Goal: Task Accomplishment & Management: Manage account settings

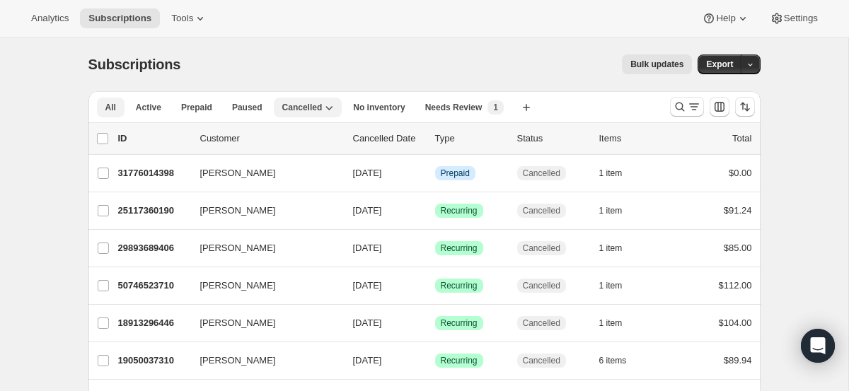
click at [101, 106] on button "All" at bounding box center [111, 108] width 28 height 20
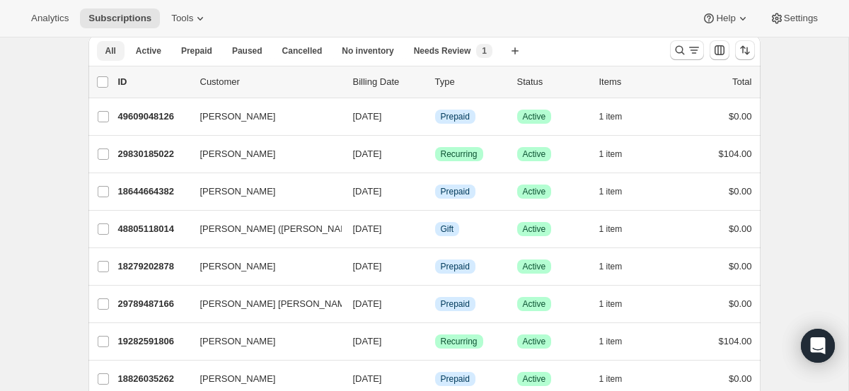
scroll to position [59, 0]
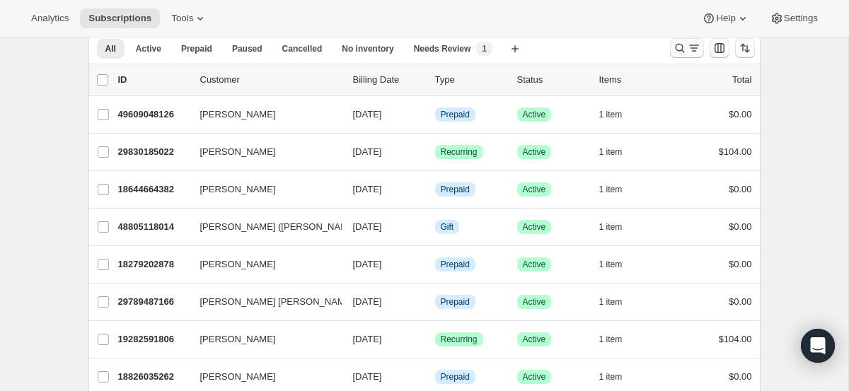
click at [690, 50] on icon "Search and filter results" at bounding box center [694, 48] width 14 height 14
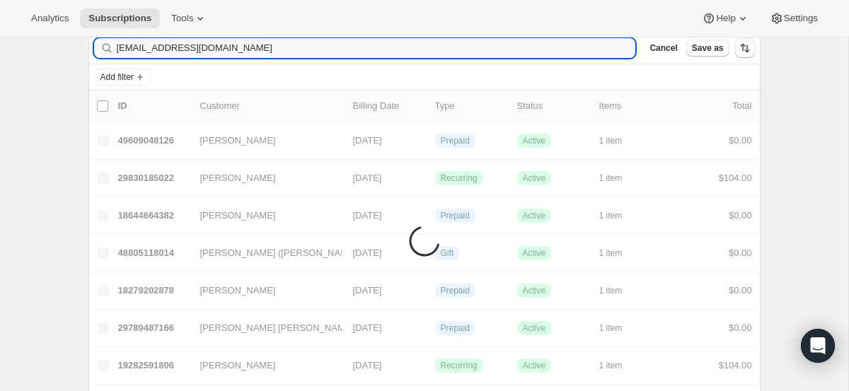
type input "[EMAIL_ADDRESS][DOMAIN_NAME]"
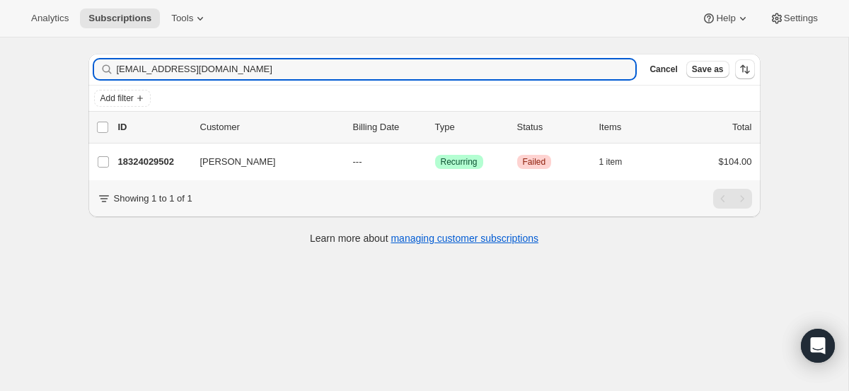
scroll to position [37, 0]
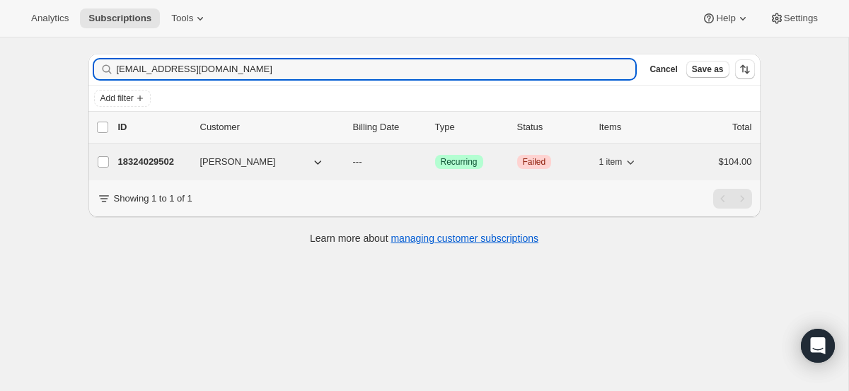
click at [154, 167] on p "18324029502" at bounding box center [153, 162] width 71 height 14
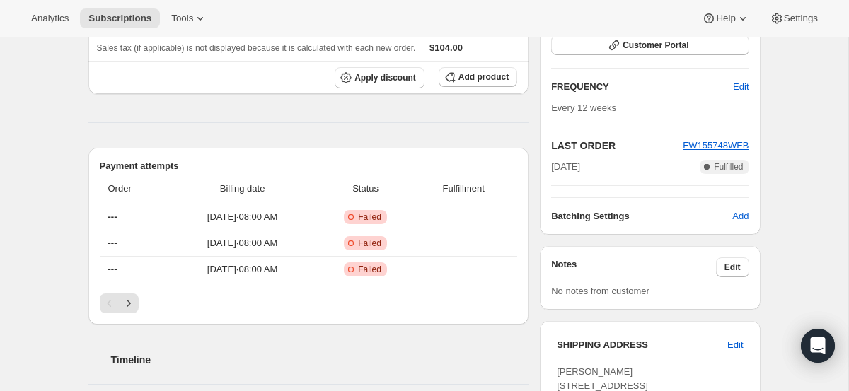
scroll to position [250, 0]
click at [313, 213] on span "[DATE] · 08:00 AM" at bounding box center [242, 216] width 141 height 14
click at [289, 214] on span "[DATE] · 08:00 AM" at bounding box center [242, 216] width 141 height 14
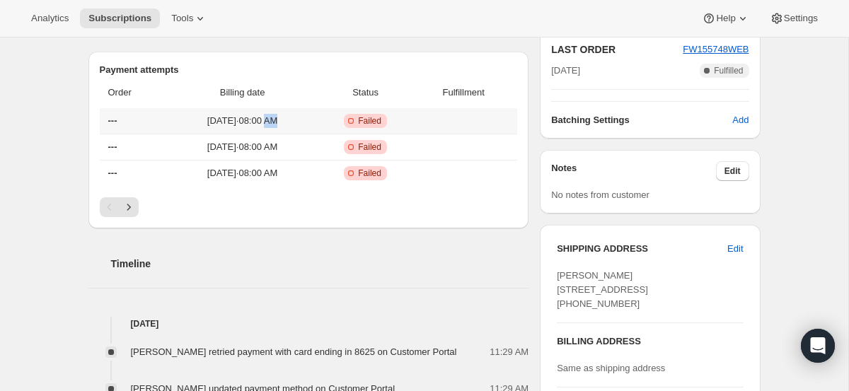
scroll to position [348, 0]
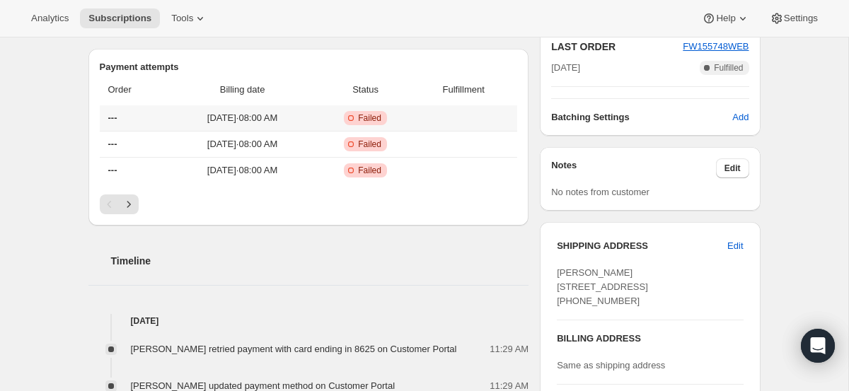
click at [434, 117] on td at bounding box center [465, 117] width 103 height 25
click at [381, 117] on span "Failed" at bounding box center [369, 117] width 23 height 11
click at [260, 120] on span "[DATE] · 08:00 AM" at bounding box center [242, 118] width 141 height 14
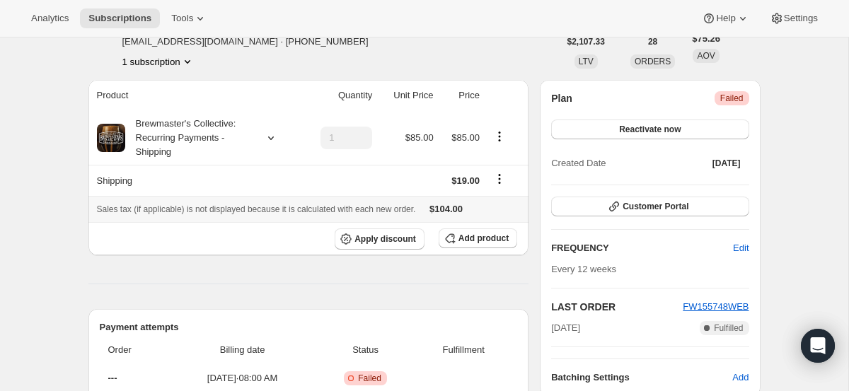
scroll to position [84, 0]
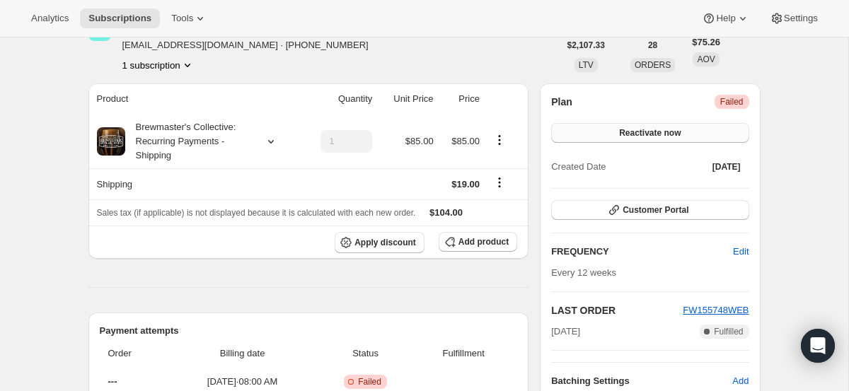
click at [664, 132] on span "Reactivate now" at bounding box center [650, 132] width 62 height 11
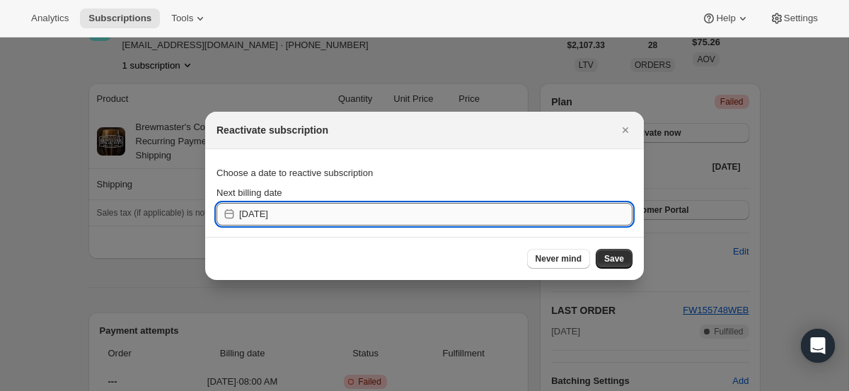
click at [269, 214] on input "[DATE]" at bounding box center [435, 214] width 393 height 23
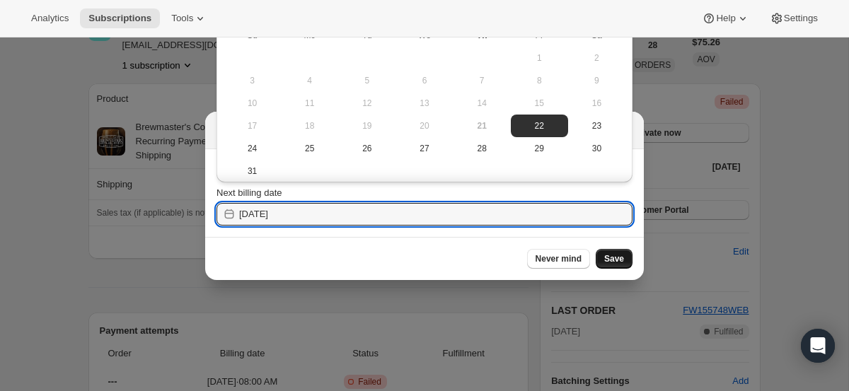
click at [618, 258] on span "Save" at bounding box center [614, 258] width 20 height 11
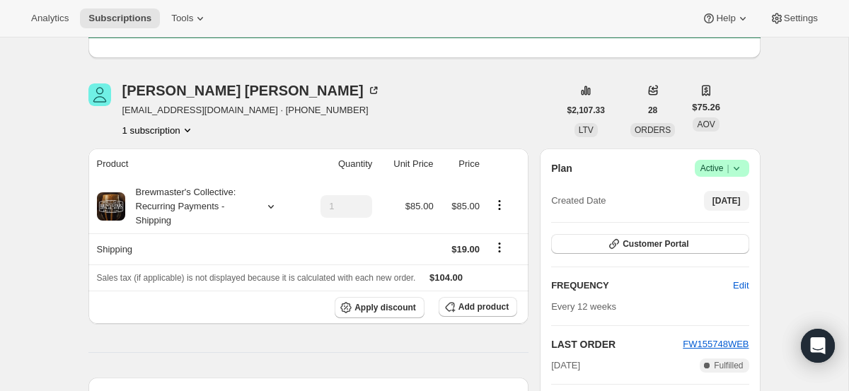
click at [725, 202] on span "[DATE]" at bounding box center [726, 200] width 28 height 11
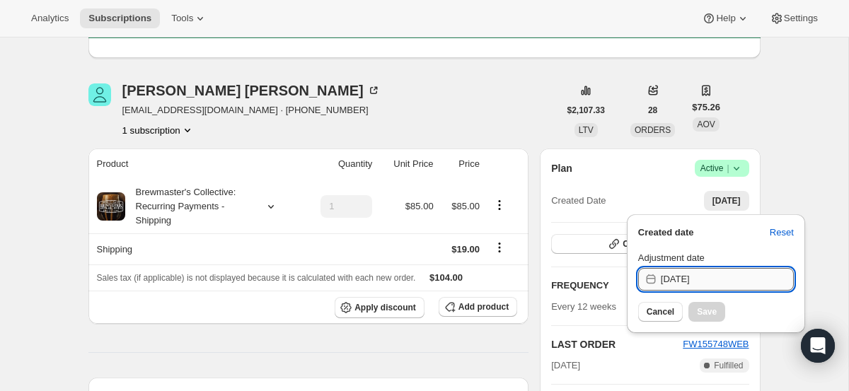
click at [688, 284] on input "[DATE]" at bounding box center [727, 279] width 133 height 23
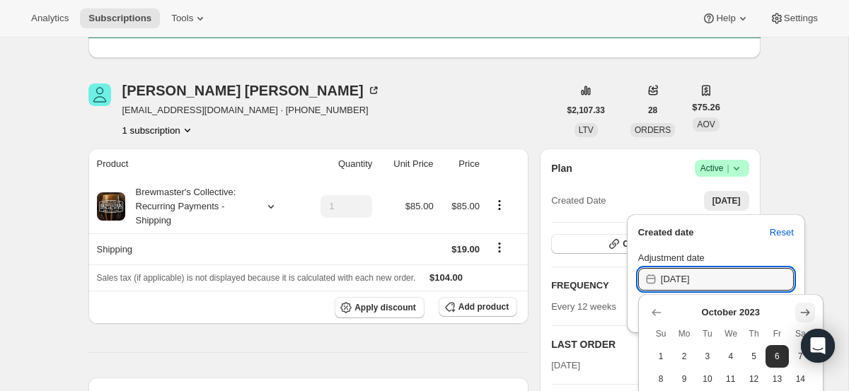
click at [807, 306] on icon "Show next month, November 2023" at bounding box center [805, 313] width 14 height 14
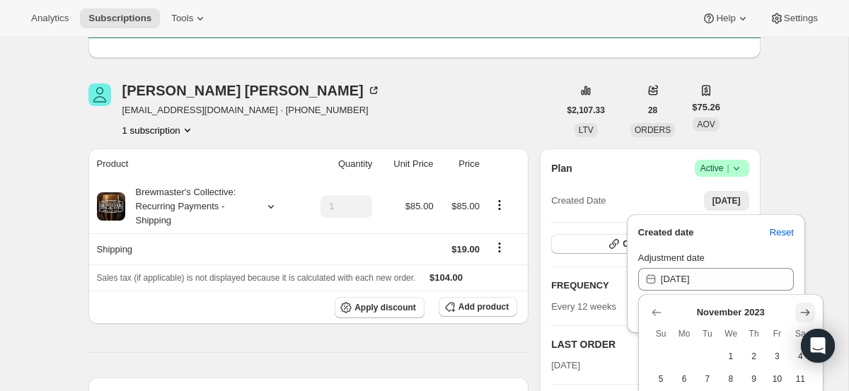
click at [807, 306] on icon "Show next month, December 2023" at bounding box center [805, 313] width 14 height 14
click at [807, 306] on icon "Show next month, January 2024" at bounding box center [805, 313] width 14 height 14
click at [807, 306] on icon "Show next month, February 2024" at bounding box center [805, 313] width 14 height 14
click at [807, 306] on icon "Show next month, April 2024" at bounding box center [805, 313] width 14 height 14
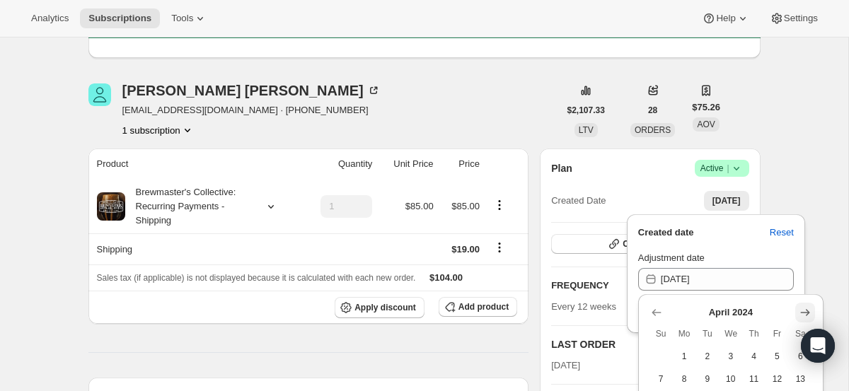
click at [807, 306] on icon "Show next month, May 2024" at bounding box center [805, 313] width 14 height 14
click at [807, 306] on icon "Show next month, July 2024" at bounding box center [805, 313] width 14 height 14
click at [807, 306] on icon "Show next month, August 2024" at bounding box center [805, 313] width 14 height 14
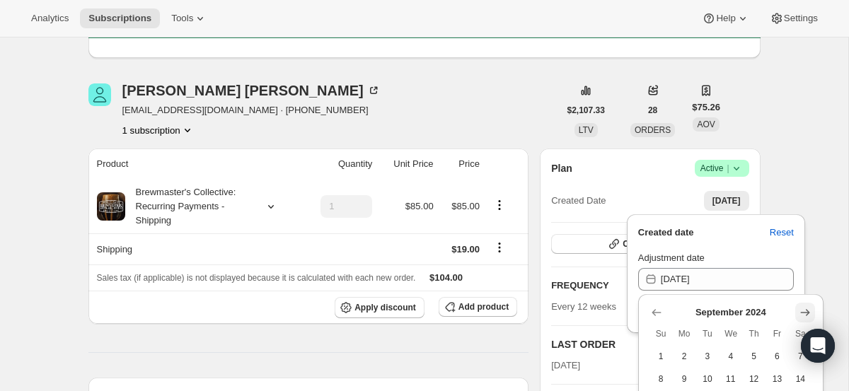
click at [807, 306] on icon "Show next month, October 2024" at bounding box center [805, 313] width 14 height 14
click at [807, 306] on icon "Show next month, November 2024" at bounding box center [805, 313] width 14 height 14
click at [807, 306] on icon "Show next month, December 2024" at bounding box center [805, 313] width 14 height 14
click at [807, 306] on icon "Show next month, January 2025" at bounding box center [805, 313] width 14 height 14
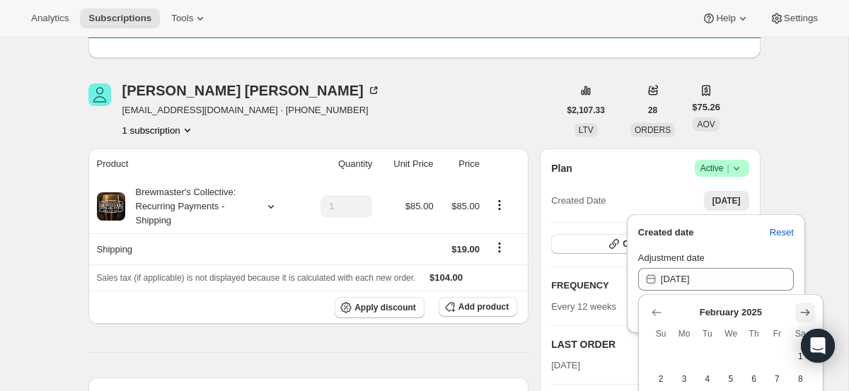
click at [807, 306] on icon "Show next month, March 2025" at bounding box center [805, 313] width 14 height 14
click at [807, 306] on icon "Show next month, April 2025" at bounding box center [805, 313] width 14 height 14
click at [807, 306] on icon "Show next month, June 2025" at bounding box center [805, 313] width 14 height 14
click at [807, 306] on icon "Show next month, July 2025" at bounding box center [805, 313] width 14 height 14
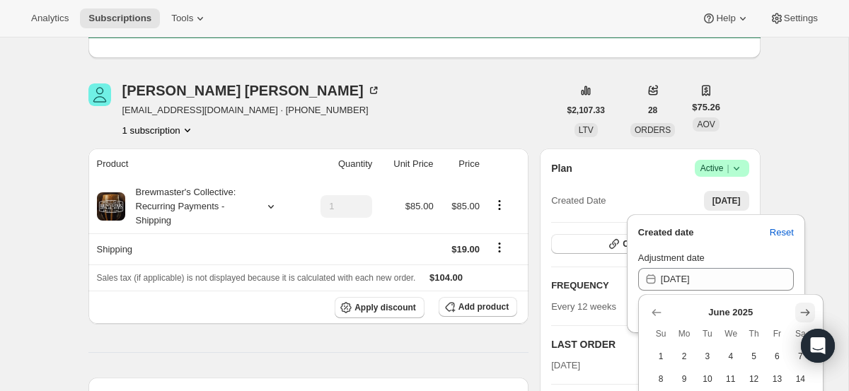
click at [807, 306] on icon "Show next month, July 2025" at bounding box center [805, 313] width 14 height 14
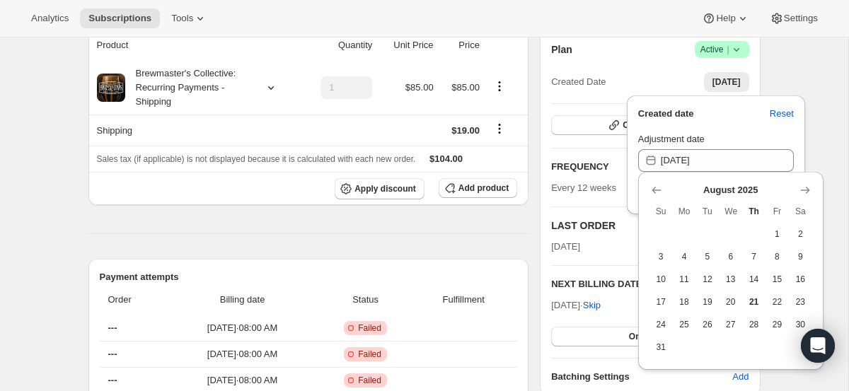
scroll to position [207, 0]
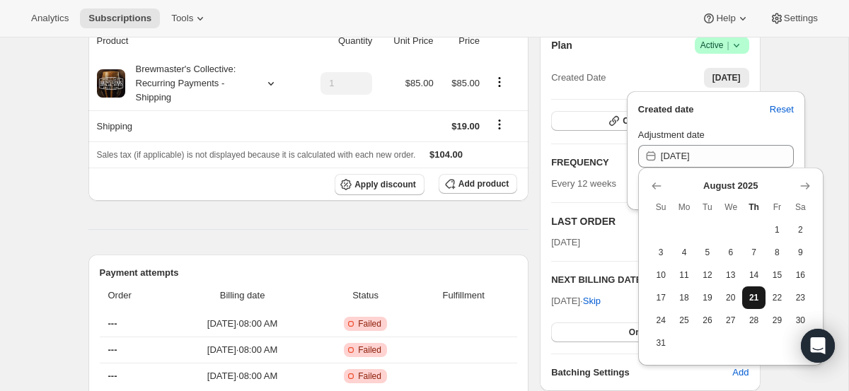
click at [751, 295] on span "21" at bounding box center [754, 297] width 12 height 11
type input "[DATE]"
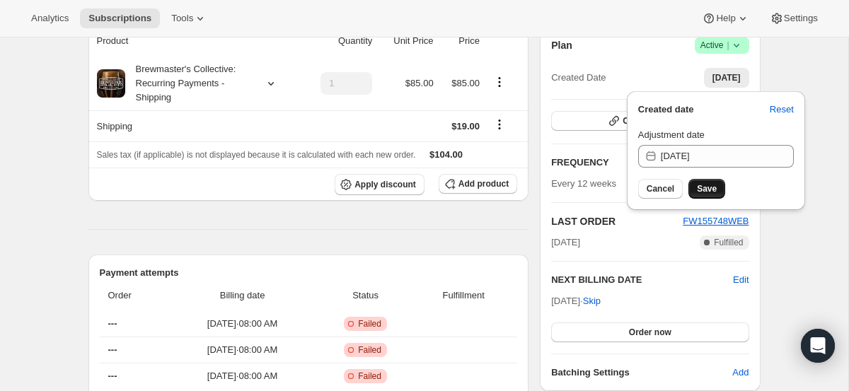
click at [703, 183] on span "Save" at bounding box center [707, 188] width 20 height 11
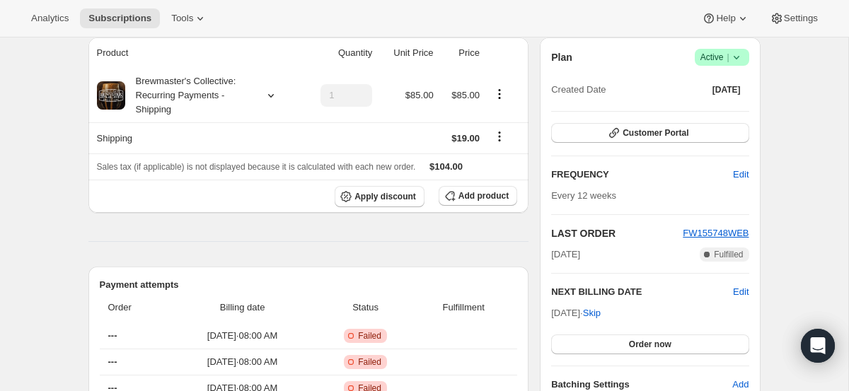
scroll to position [219, 0]
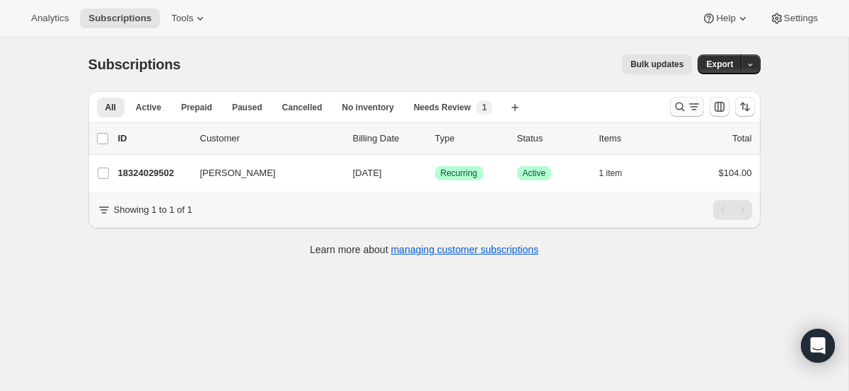
click at [690, 102] on icon "Search and filter results" at bounding box center [694, 107] width 14 height 14
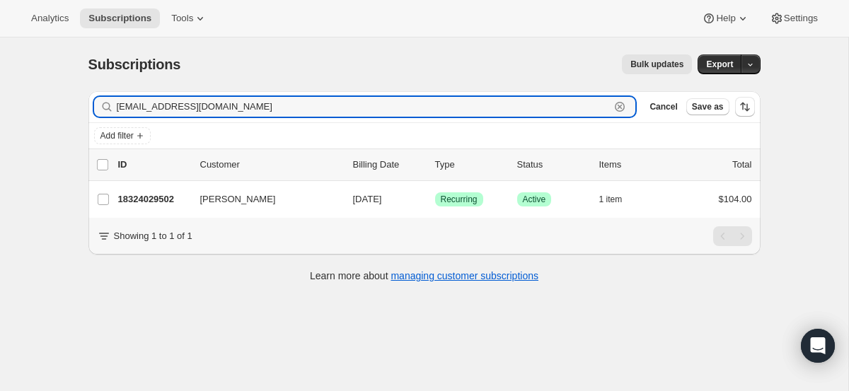
click at [621, 108] on icon "button" at bounding box center [620, 107] width 5 height 5
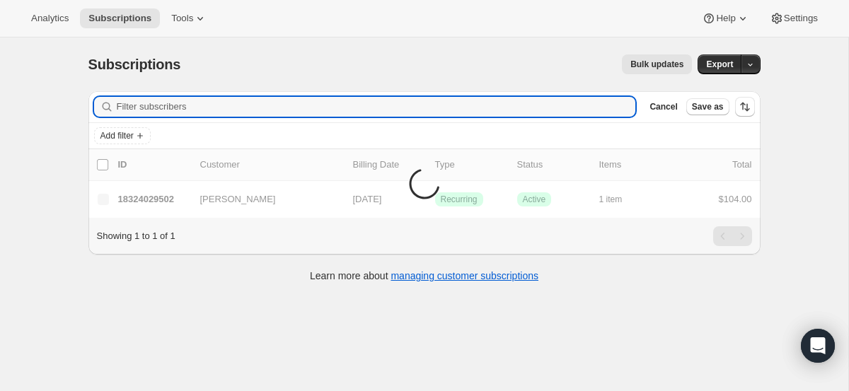
paste input "sarazepedalcsw@gmail.com"
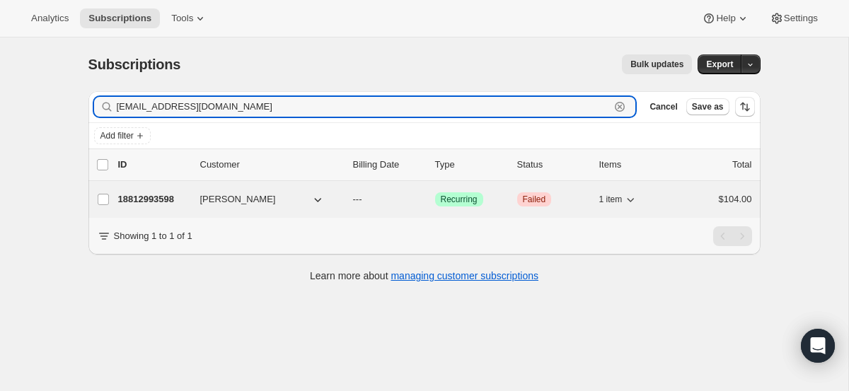
type input "sarazepedalcsw@gmail.com"
click at [151, 195] on p "18812993598" at bounding box center [153, 199] width 71 height 14
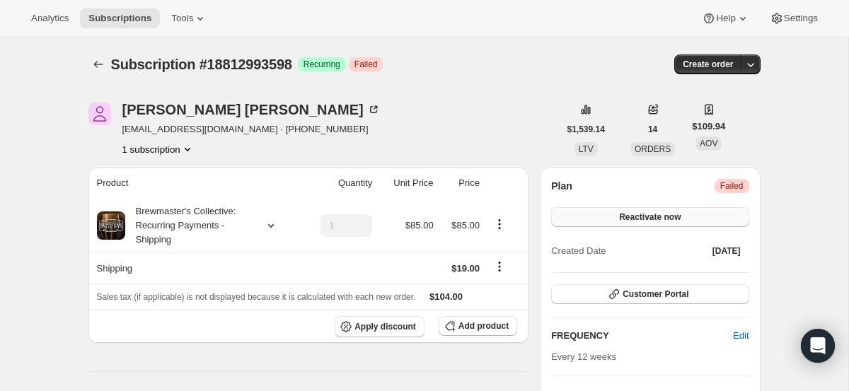
click at [693, 215] on button "Reactivate now" at bounding box center [649, 217] width 197 height 20
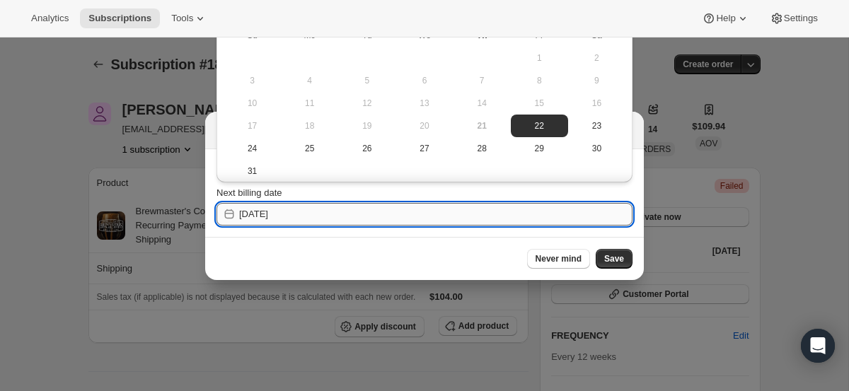
click at [265, 216] on input "[DATE]" at bounding box center [435, 214] width 393 height 23
click at [618, 261] on span "Save" at bounding box center [614, 258] width 20 height 11
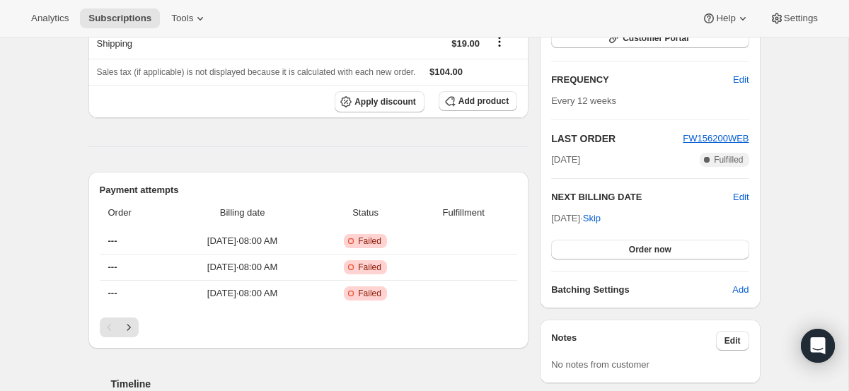
scroll to position [283, 0]
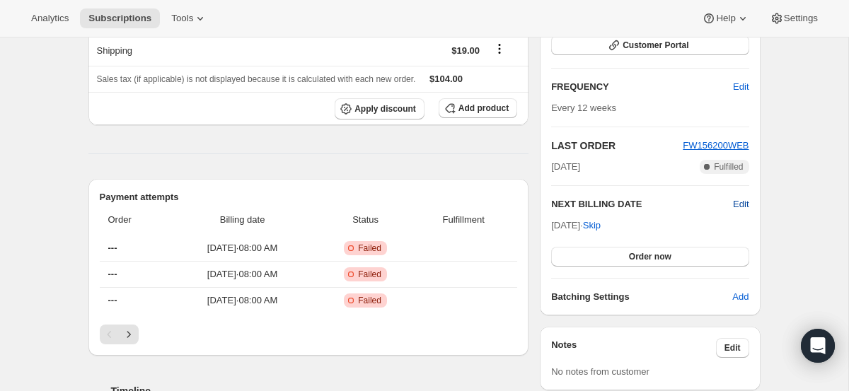
click at [744, 201] on span "Edit" at bounding box center [741, 204] width 16 height 14
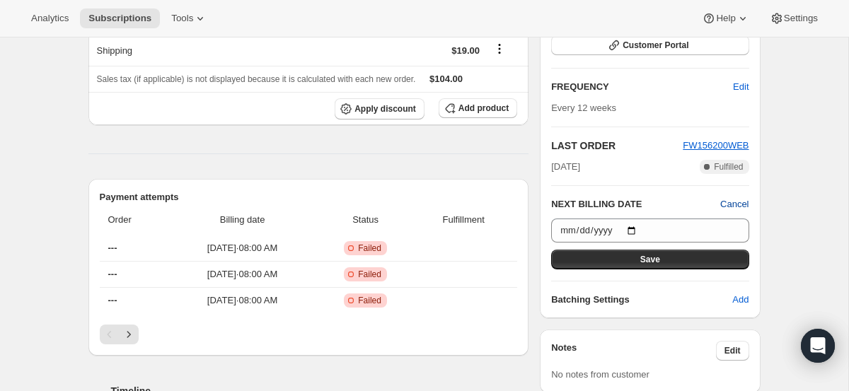
click at [744, 200] on span "Cancel" at bounding box center [734, 204] width 28 height 14
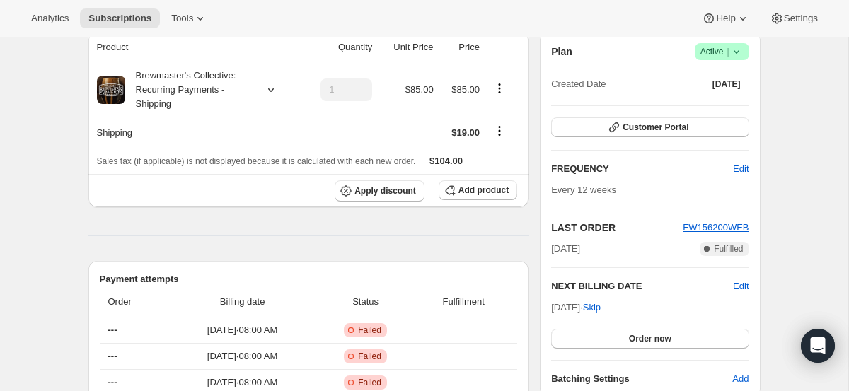
scroll to position [0, 0]
